Goal: Find specific page/section: Find specific page/section

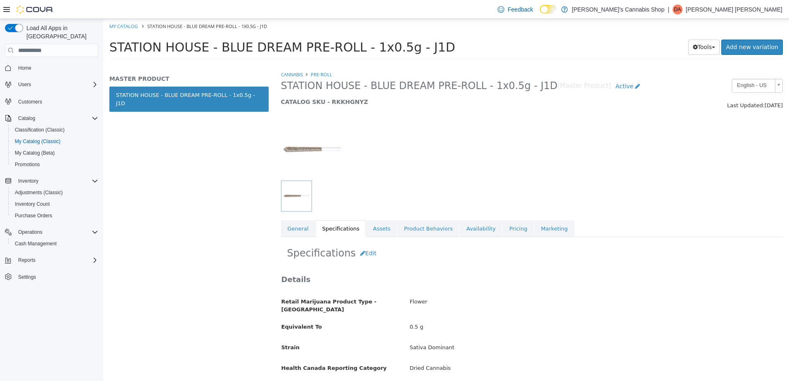
scroll to position [667, 0]
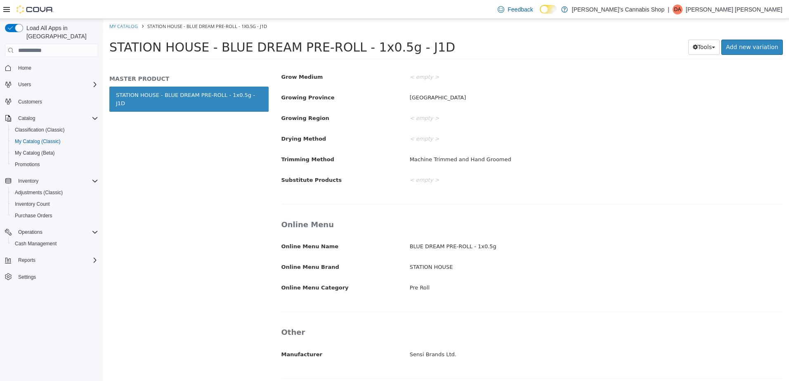
click at [748, 14] on p "[PERSON_NAME] [PERSON_NAME]" at bounding box center [734, 10] width 97 height 10
click at [733, 85] on button "Sign Out" at bounding box center [741, 80] width 76 height 13
